Goal: Information Seeking & Learning: Check status

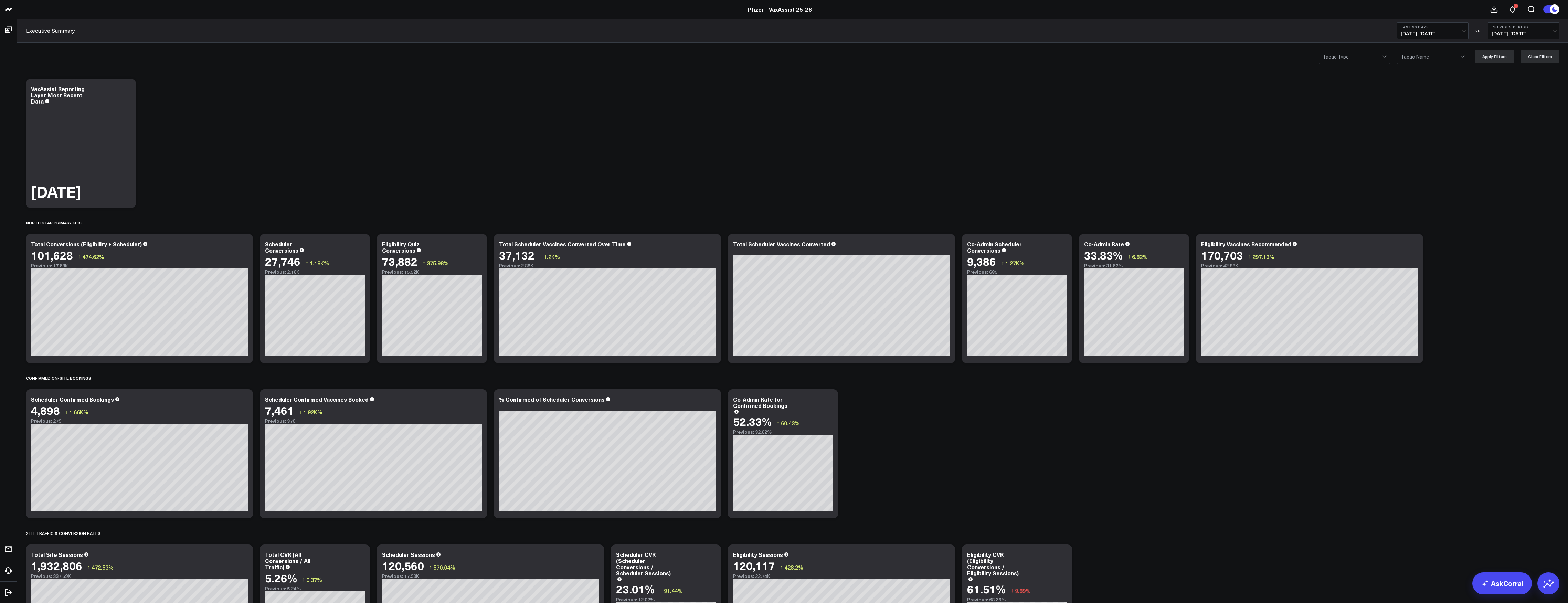
click at [1439, 32] on span "[DATE] - [DATE]" at bounding box center [1432, 33] width 64 height 5
click at [1432, 33] on span "[DATE] - [DATE]" at bounding box center [1432, 33] width 64 height 5
click at [1430, 26] on b "Last 30 Days" at bounding box center [1432, 27] width 64 height 4
click at [1420, 60] on link "Last 7 Days" at bounding box center [1433, 58] width 71 height 13
click at [1520, 29] on button "Previous Period 09/11/25 - 09/17/25" at bounding box center [1524, 30] width 72 height 16
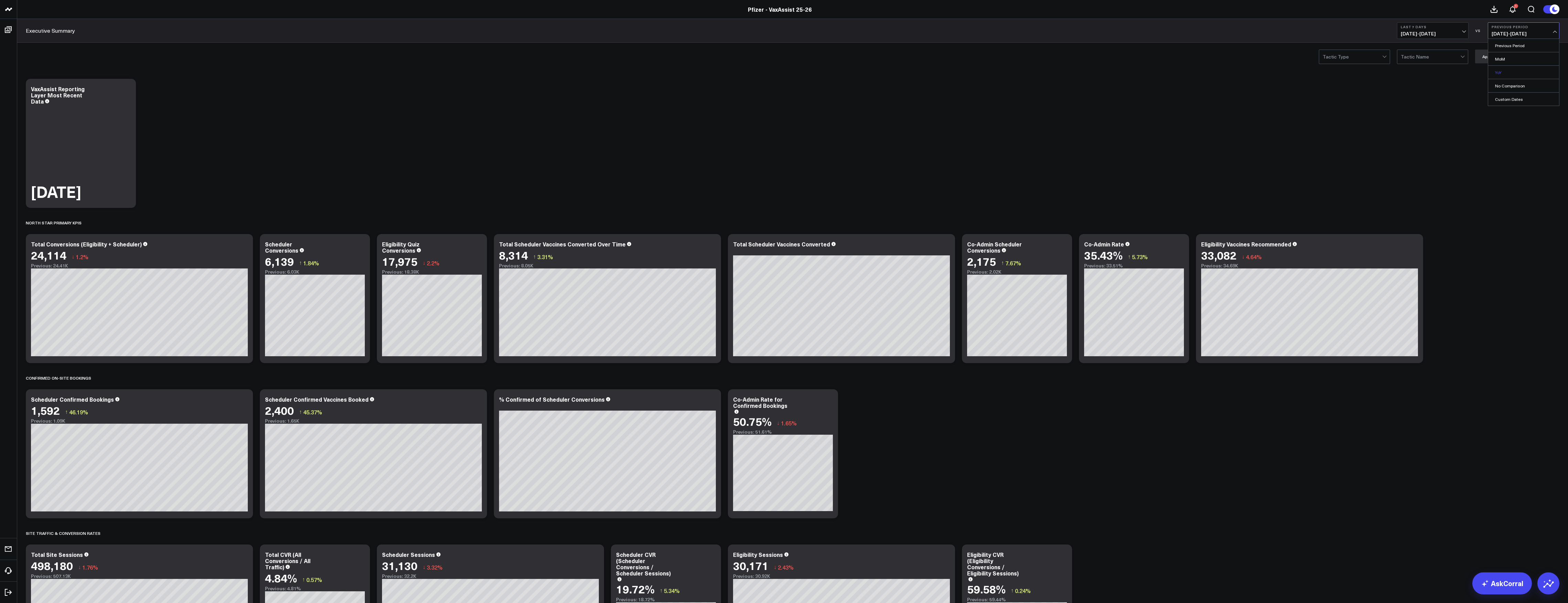
click at [1506, 74] on link "YoY" at bounding box center [1524, 72] width 71 height 13
click at [1446, 33] on span "[DATE] - [DATE]" at bounding box center [1432, 33] width 64 height 5
click at [1426, 225] on link "Custom Dates" at bounding box center [1433, 220] width 71 height 13
select select "8"
select select "2025"
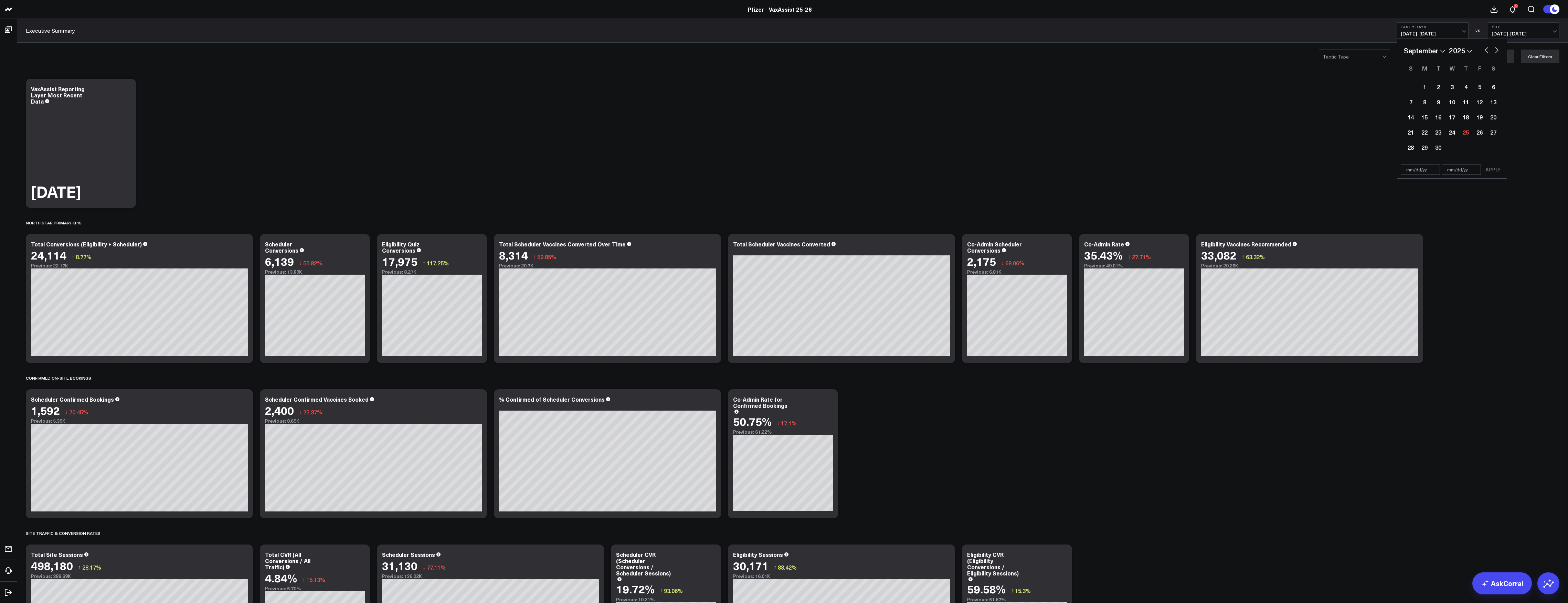
click at [1427, 51] on select "January February March April May June July August September October November De…" at bounding box center [1424, 51] width 41 height 10
select select "7"
select select "2025"
click at [1427, 105] on div "4" at bounding box center [1424, 102] width 14 height 14
type input "[DATE]"
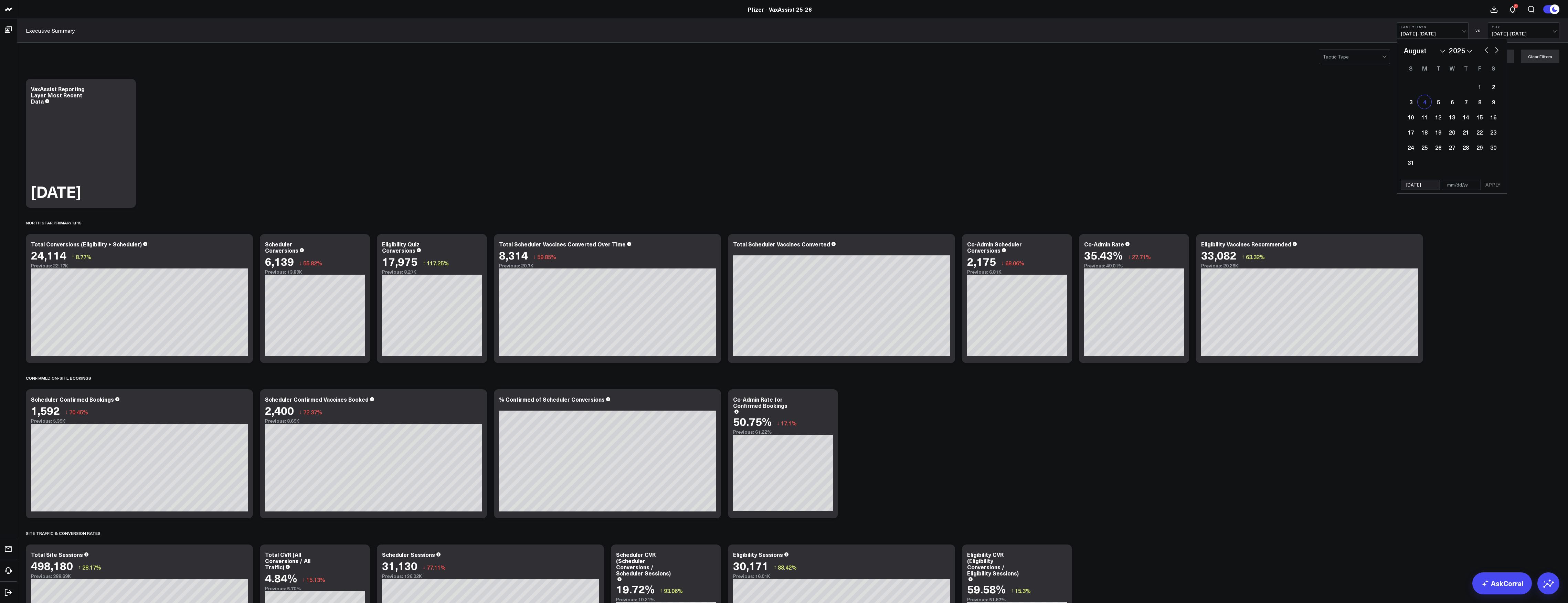
select select "7"
select select "2025"
click at [1495, 53] on button "button" at bounding box center [1496, 50] width 7 height 9
select select "8"
select select "2025"
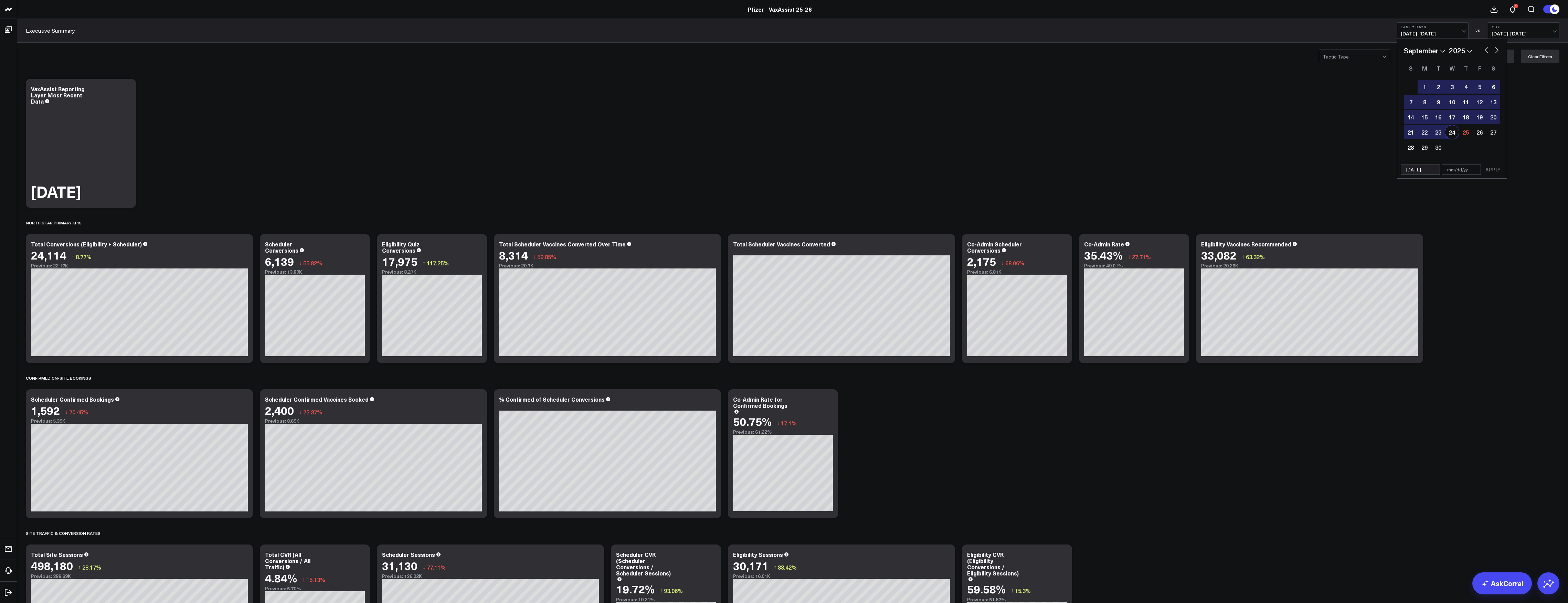
click at [1453, 133] on div "24" at bounding box center [1452, 132] width 14 height 14
type input "[DATE]"
select select "8"
select select "2025"
click at [1488, 173] on button "APPLY" at bounding box center [1493, 169] width 21 height 10
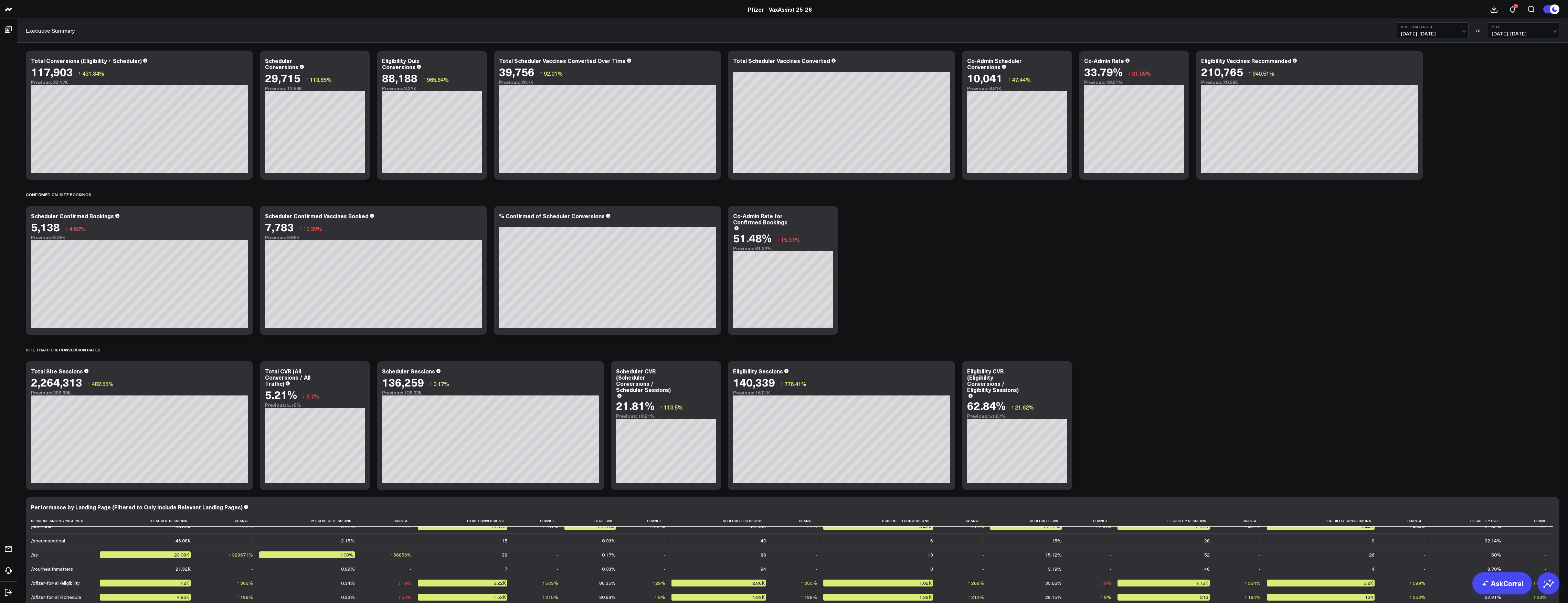
scroll to position [106, 0]
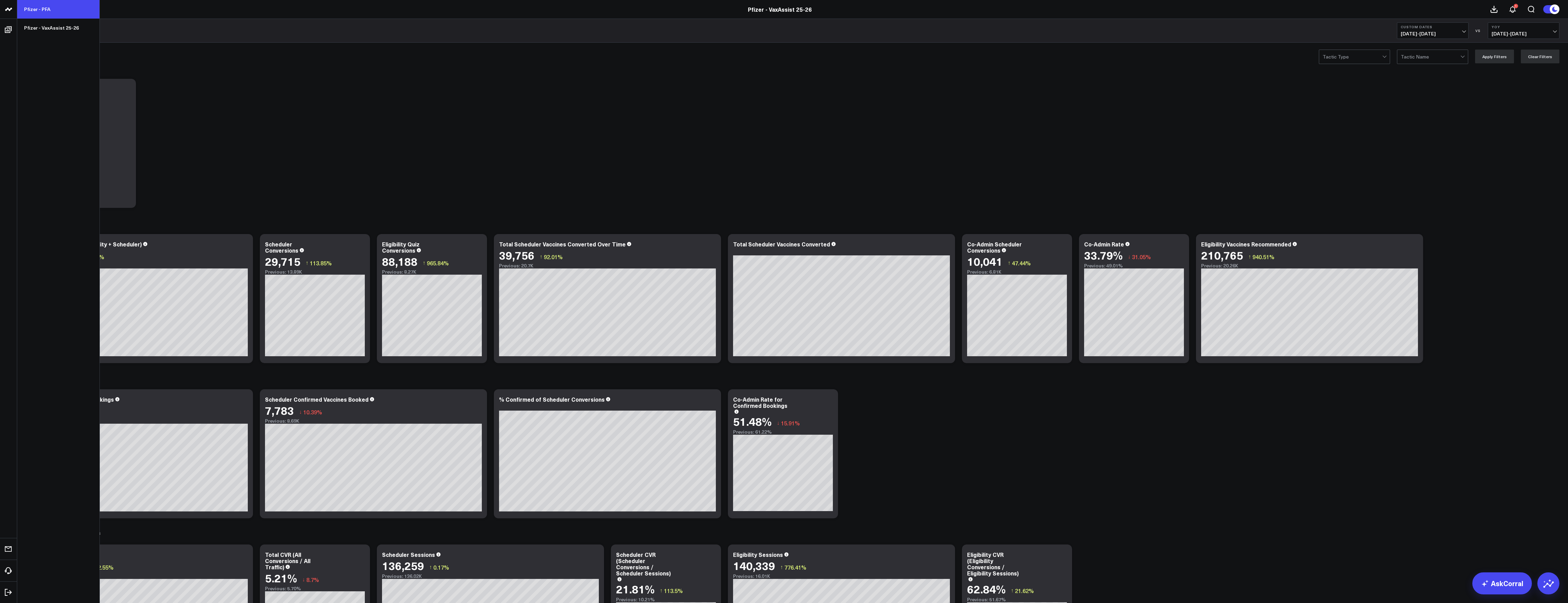
click at [44, 11] on link "Pfizer - PFA" at bounding box center [58, 9] width 82 height 19
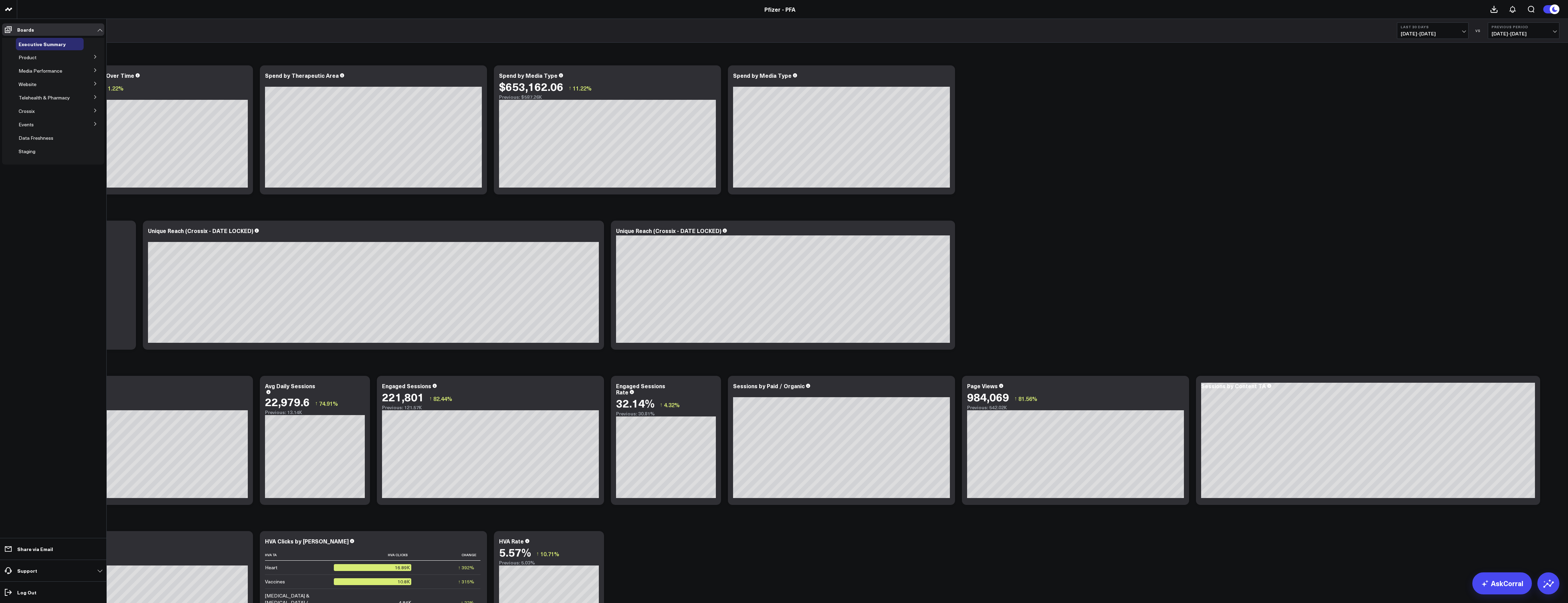
click at [27, 55] on span "Product" at bounding box center [27, 57] width 18 height 7
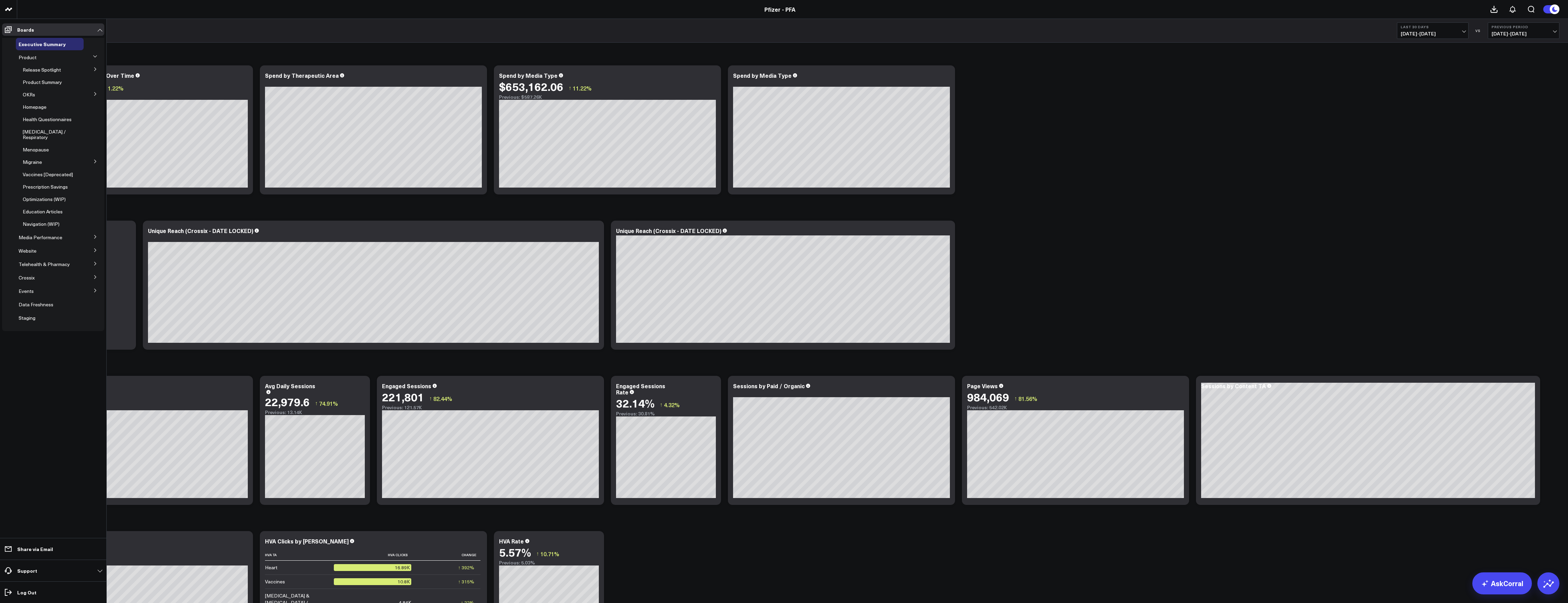
click at [49, 68] on span "Release Spotlight" at bounding box center [41, 69] width 38 height 7
click at [43, 107] on span "5.1 Vaccines" at bounding box center [40, 106] width 27 height 7
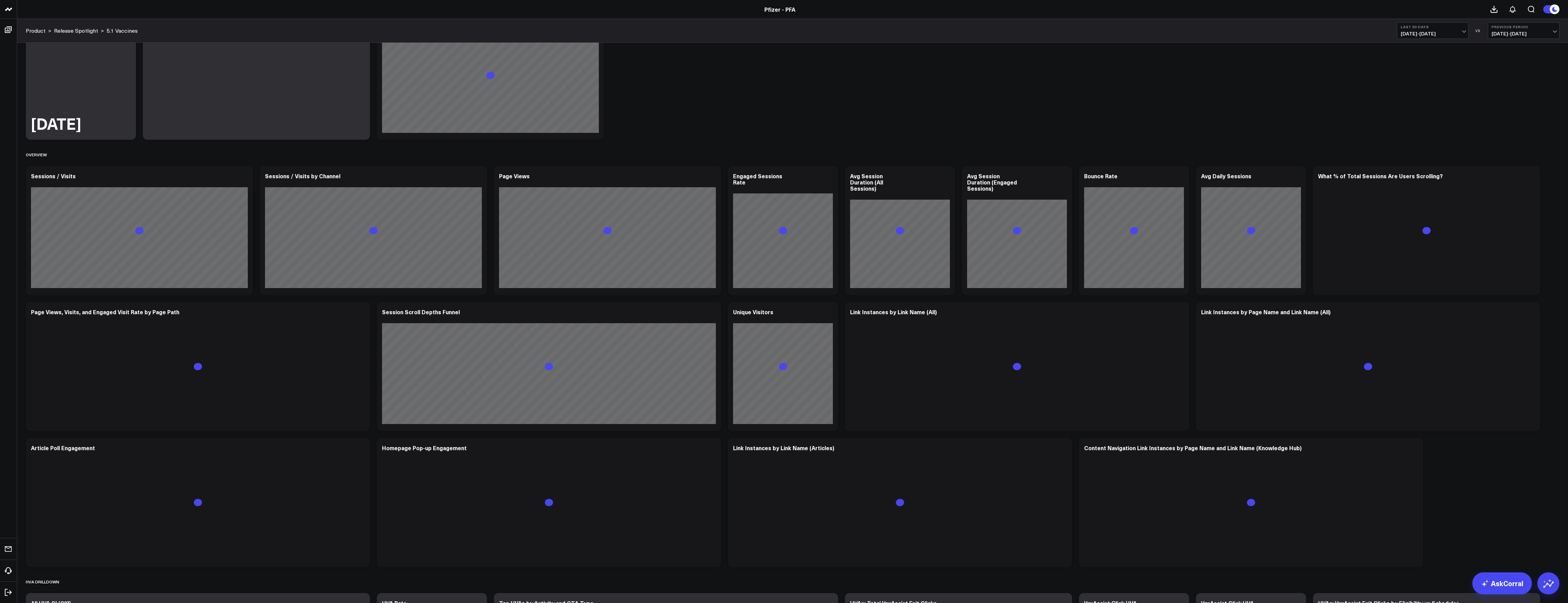
scroll to position [46, 0]
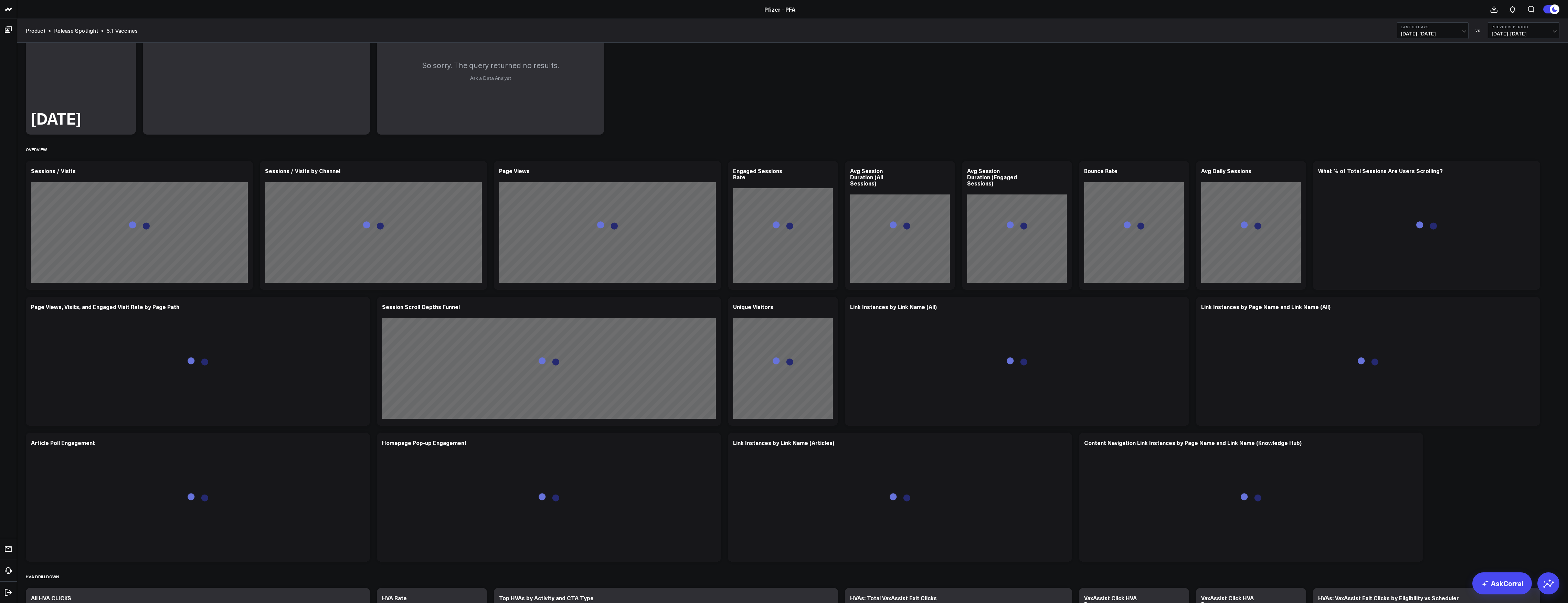
click at [1425, 32] on span "[DATE] - [DATE]" at bounding box center [1432, 33] width 64 height 5
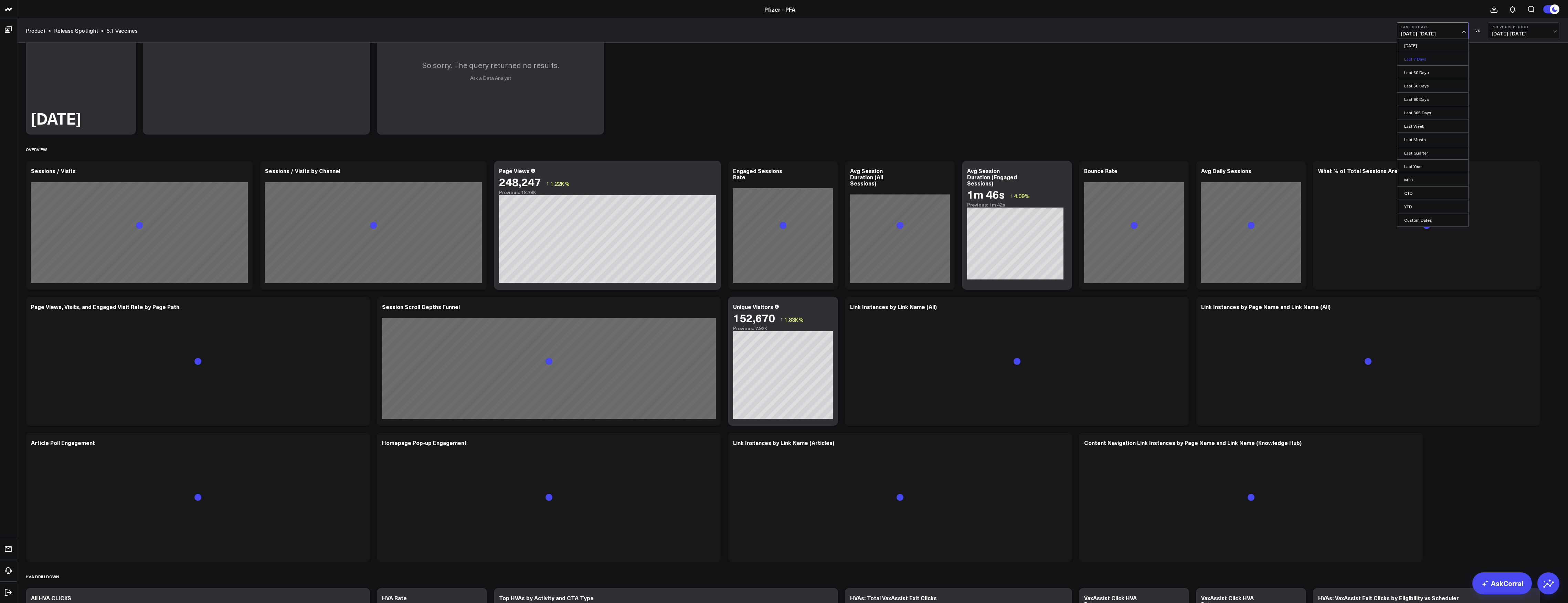
click at [1429, 61] on link "Last 7 Days" at bounding box center [1433, 58] width 71 height 13
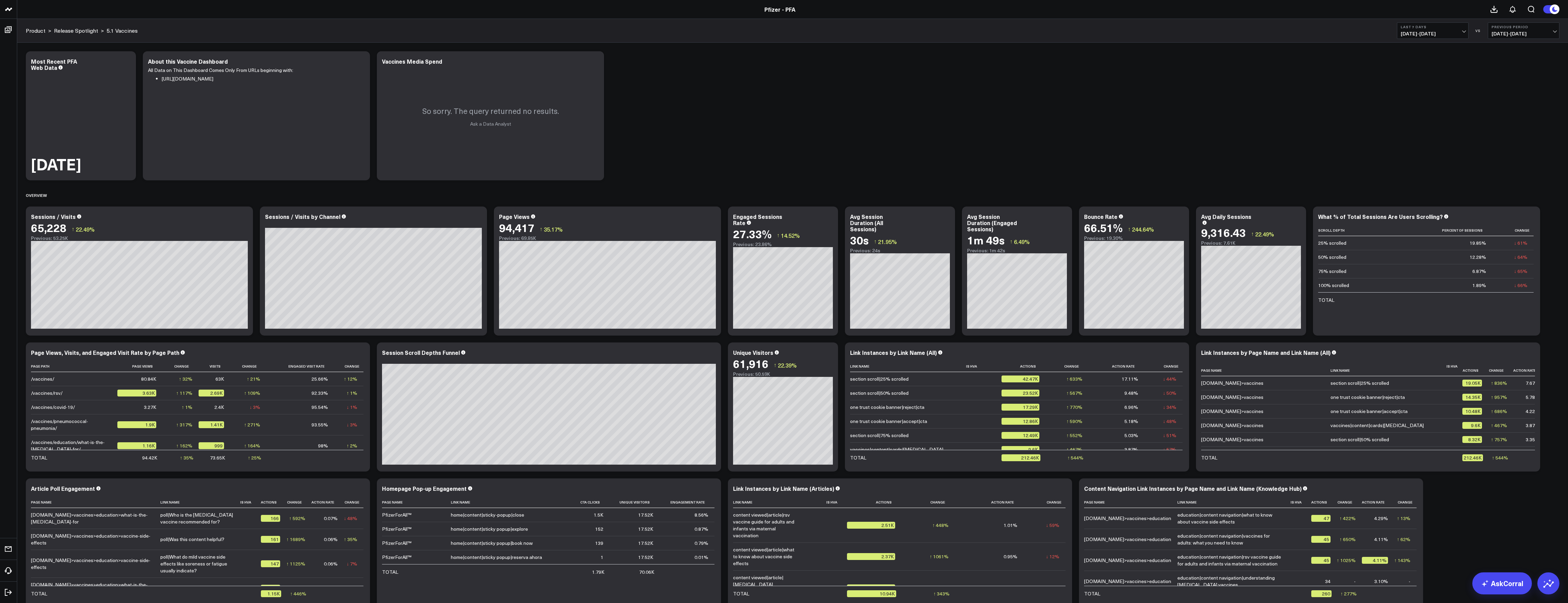
click at [1427, 33] on span "[DATE] - [DATE]" at bounding box center [1432, 33] width 64 height 5
click at [1424, 220] on link "Custom Dates" at bounding box center [1433, 220] width 71 height 13
select select "8"
select select "2025"
click at [1440, 53] on select "January February March April May June July August September October November De…" at bounding box center [1424, 51] width 41 height 10
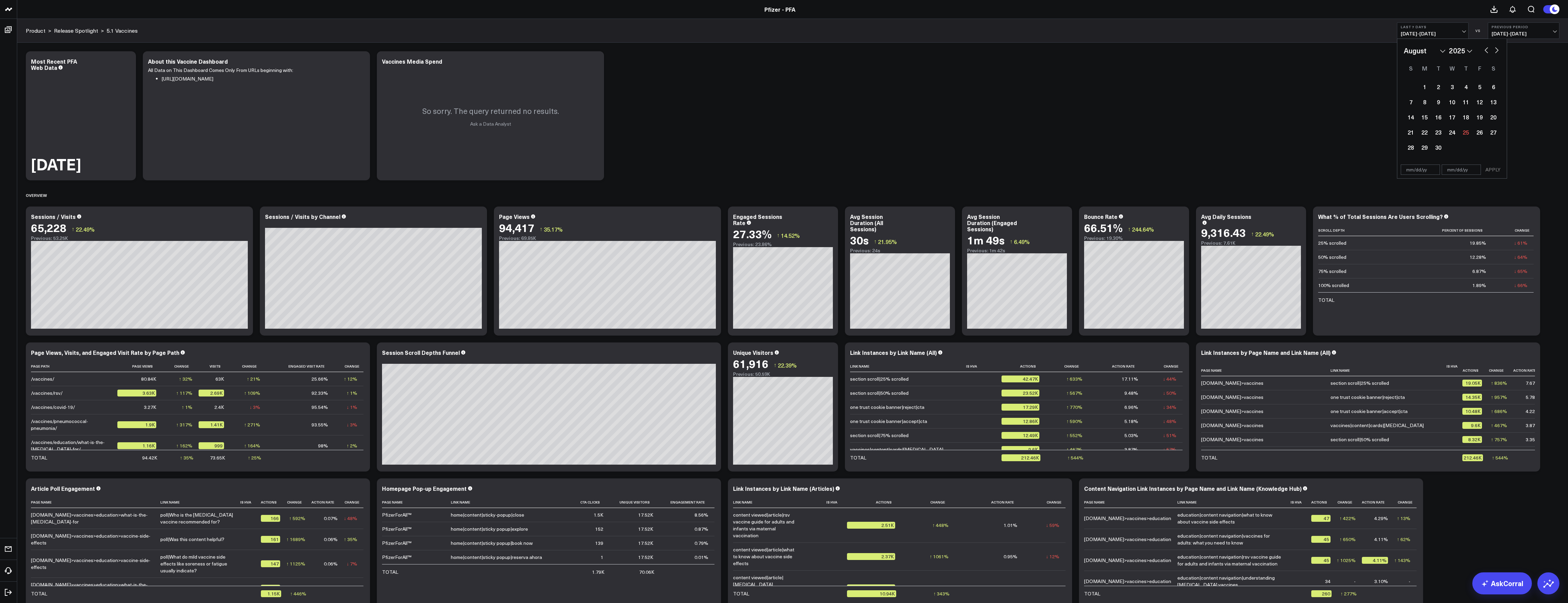
select select "7"
select select "2025"
click at [1426, 104] on div "4" at bounding box center [1424, 102] width 14 height 14
type input "[DATE]"
select select "7"
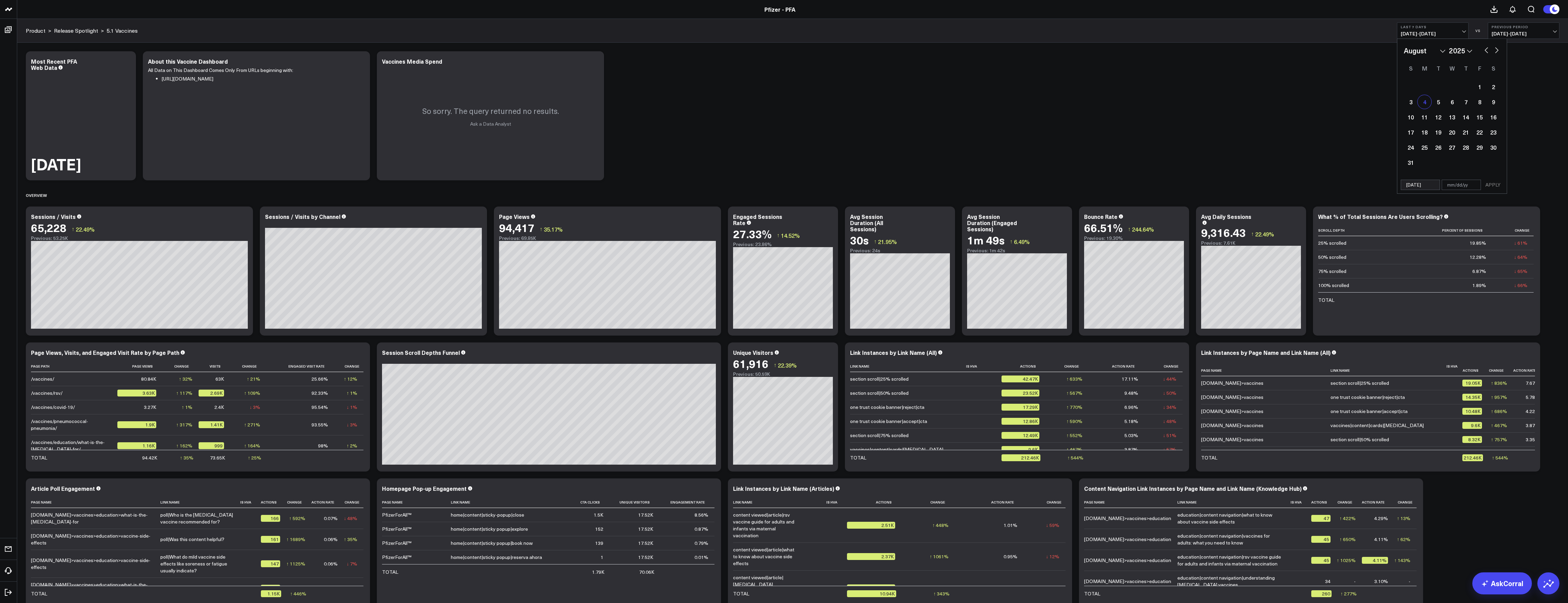
select select "2025"
click at [1494, 54] on button "button" at bounding box center [1496, 50] width 7 height 9
select select "8"
select select "2025"
click at [1454, 131] on div "24" at bounding box center [1452, 132] width 14 height 14
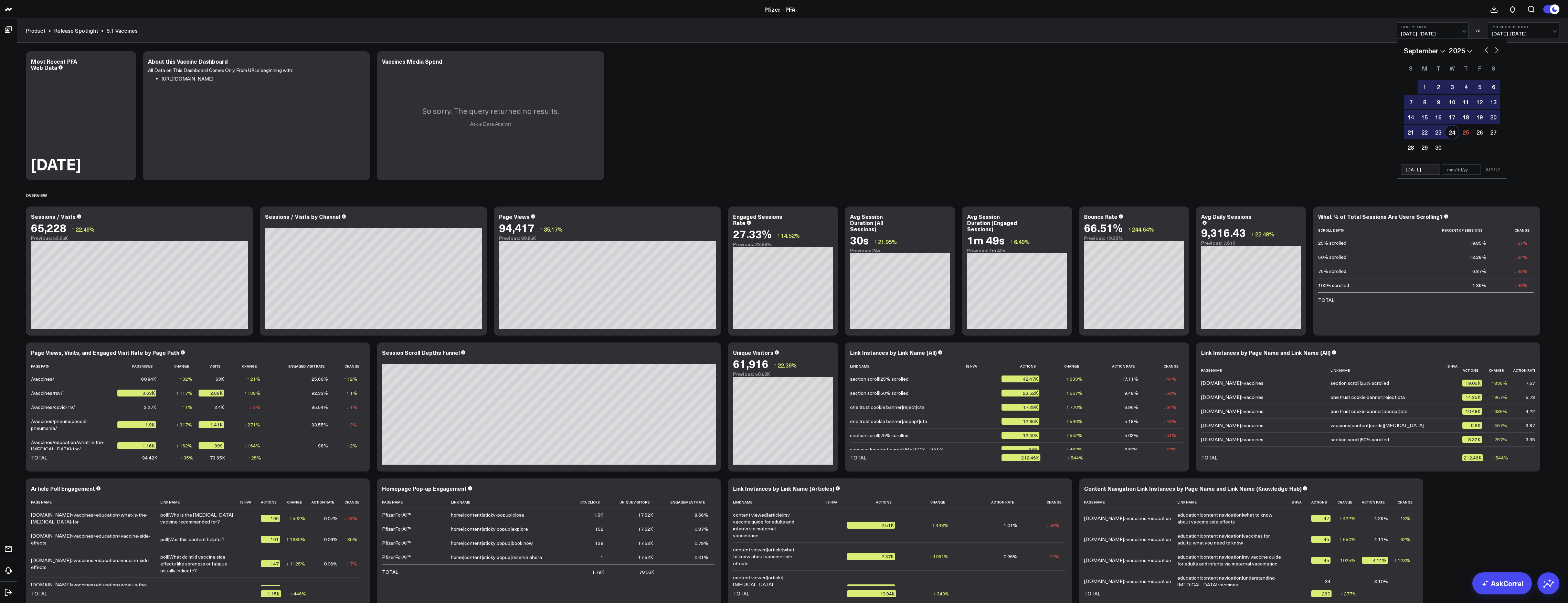
type input "[DATE]"
select select "8"
select select "2025"
click at [1489, 170] on button "APPLY" at bounding box center [1493, 169] width 21 height 10
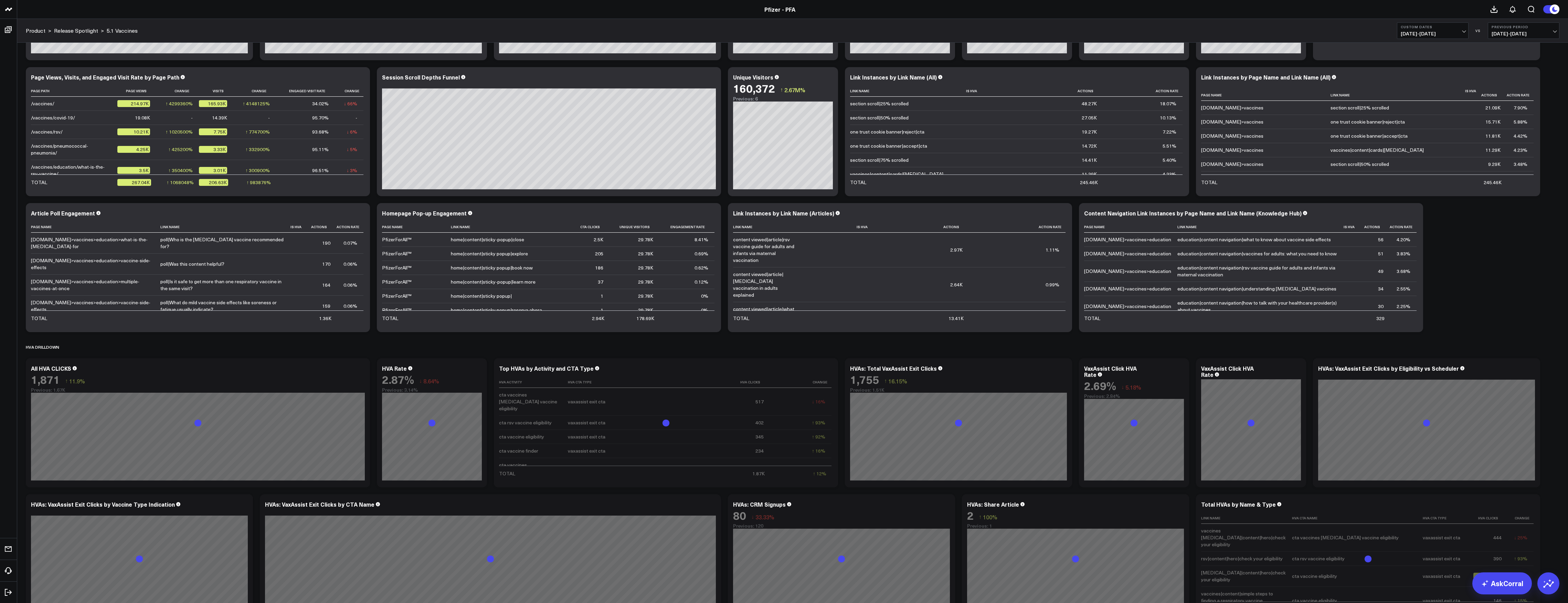
scroll to position [413, 0]
